Goal: Check status: Check status

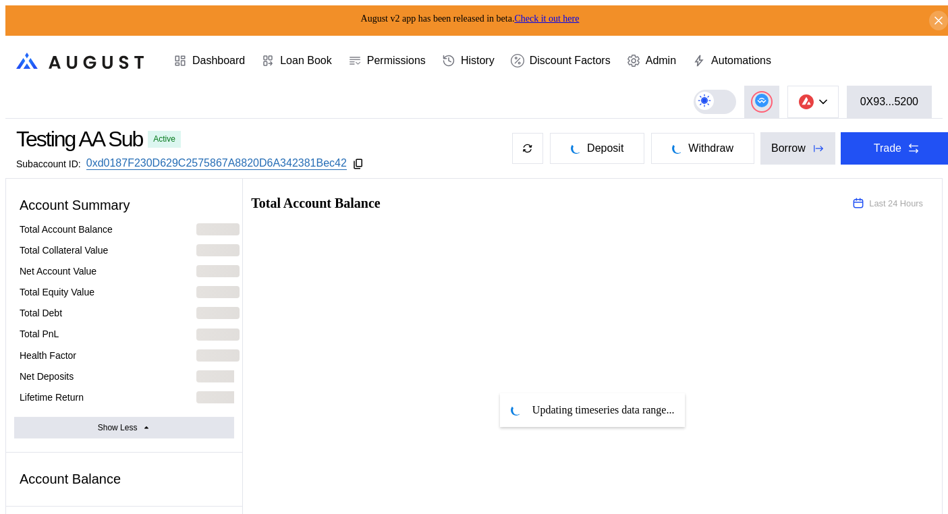
select select "*"
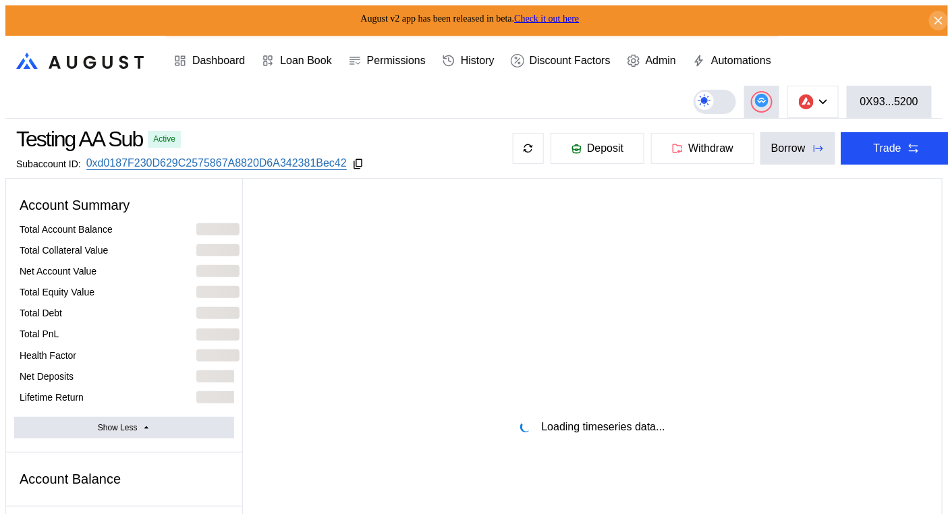
select select "*"
click at [425, 105] on header ".cls-1 { fill: url(#radial-gradient); } .cls-1, .cls-2 { stroke-width: 0px; } .…" at bounding box center [473, 77] width 937 height 83
